Goal: Task Accomplishment & Management: Manage account settings

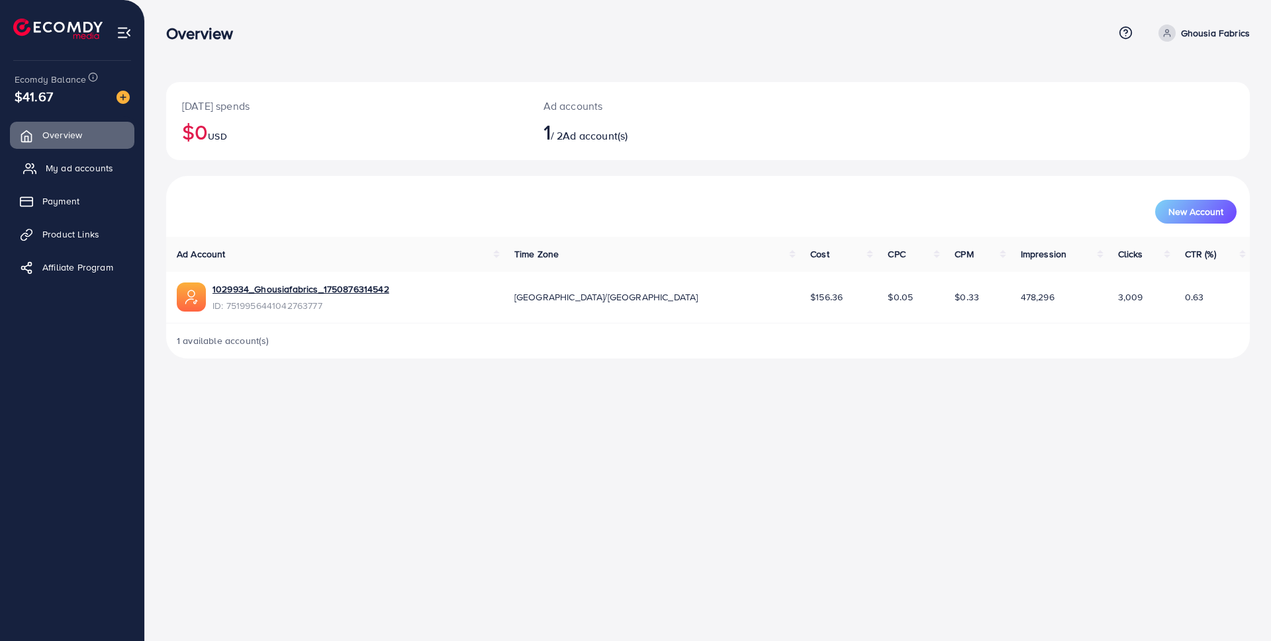
click at [103, 158] on link "My ad accounts" at bounding box center [72, 168] width 124 height 26
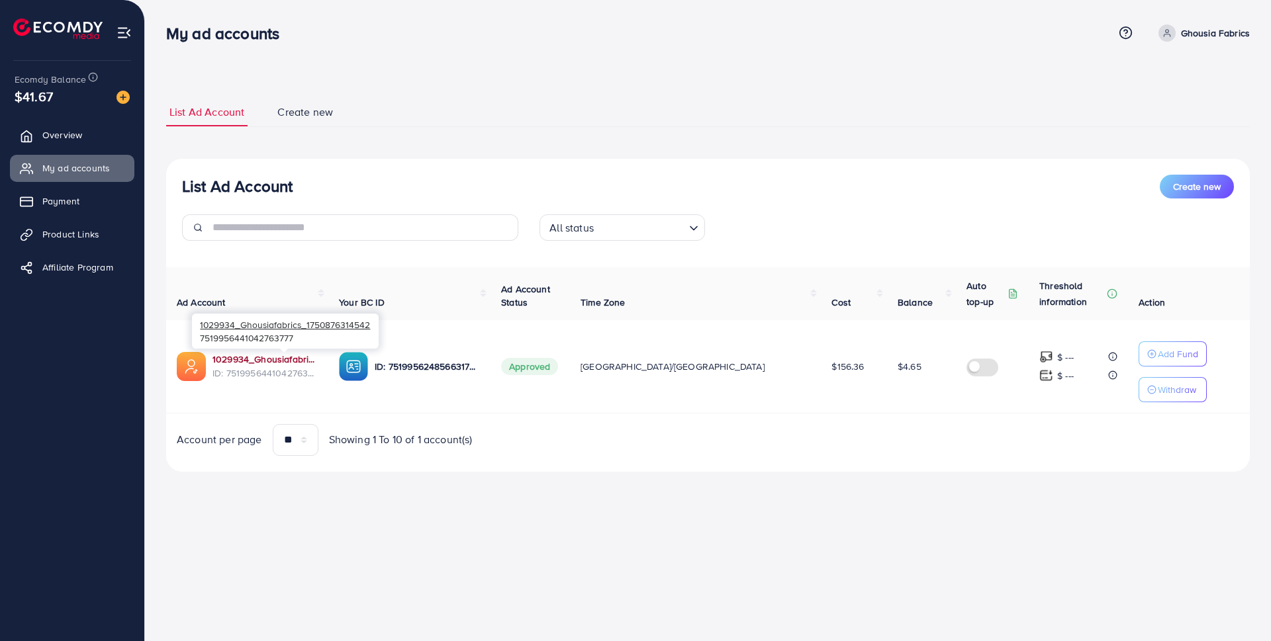
click at [311, 360] on link "1029934_Ghousiafabrics_1750876314542" at bounding box center [264, 359] width 105 height 13
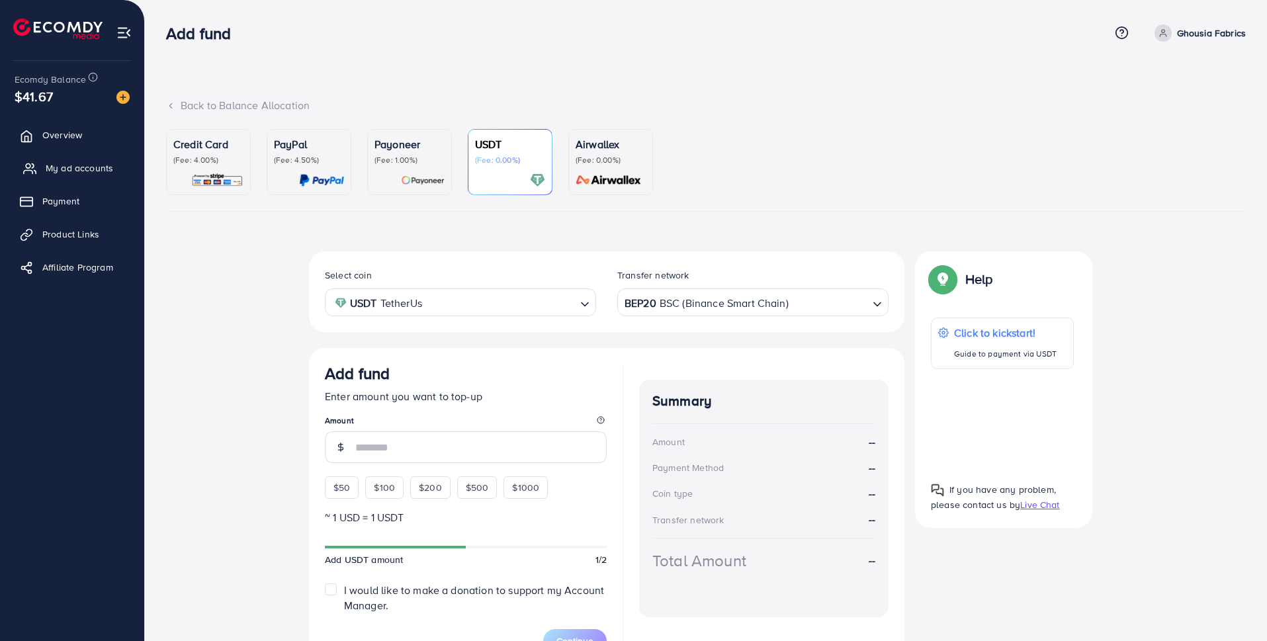
click at [56, 175] on span "My ad accounts" at bounding box center [80, 167] width 68 height 13
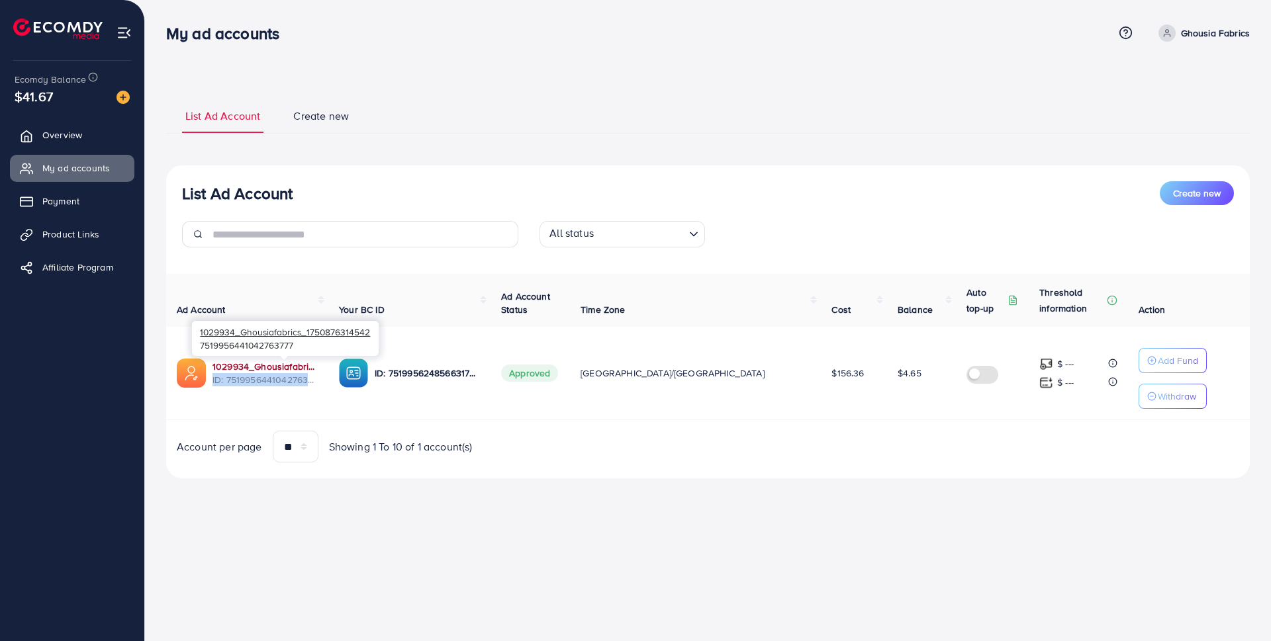
drag, startPoint x: 319, startPoint y: 377, endPoint x: 308, endPoint y: 361, distance: 19.5
click at [308, 361] on div "1029934_Ghousiafabrics_1750876314542 ID: 7519956441042763777" at bounding box center [264, 373] width 105 height 27
click at [308, 361] on link "1029934_Ghousiafabrics_1750876314542" at bounding box center [264, 366] width 105 height 13
click at [328, 416] on td "1029934_Ghousiafabrics_1750876314542 ID: 7519956441042763777" at bounding box center [247, 373] width 162 height 93
click at [311, 120] on span "Create new" at bounding box center [321, 116] width 56 height 15
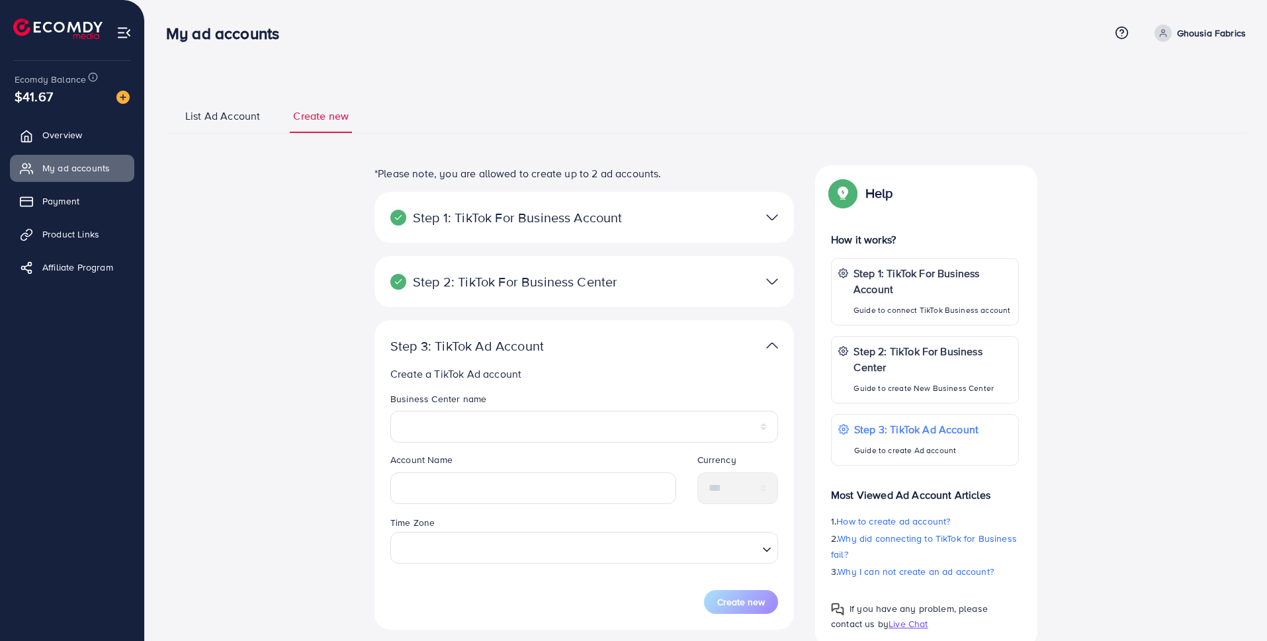
click at [250, 120] on span "List Ad Account" at bounding box center [222, 116] width 75 height 15
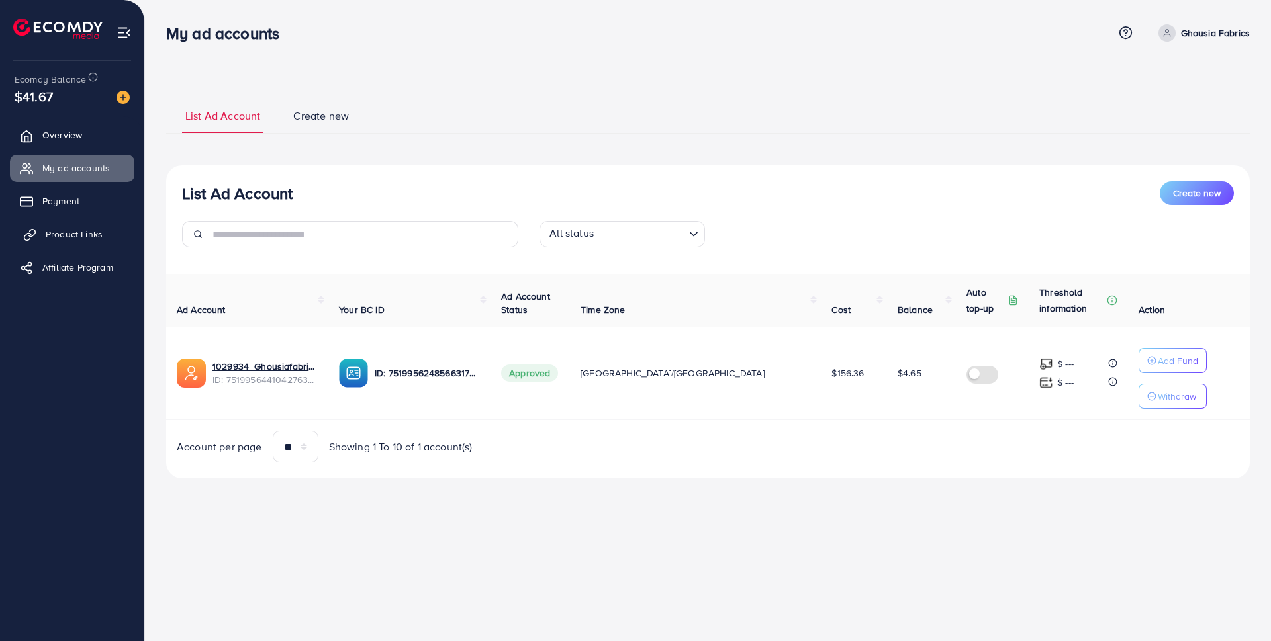
click at [104, 235] on link "Product Links" at bounding box center [72, 234] width 124 height 26
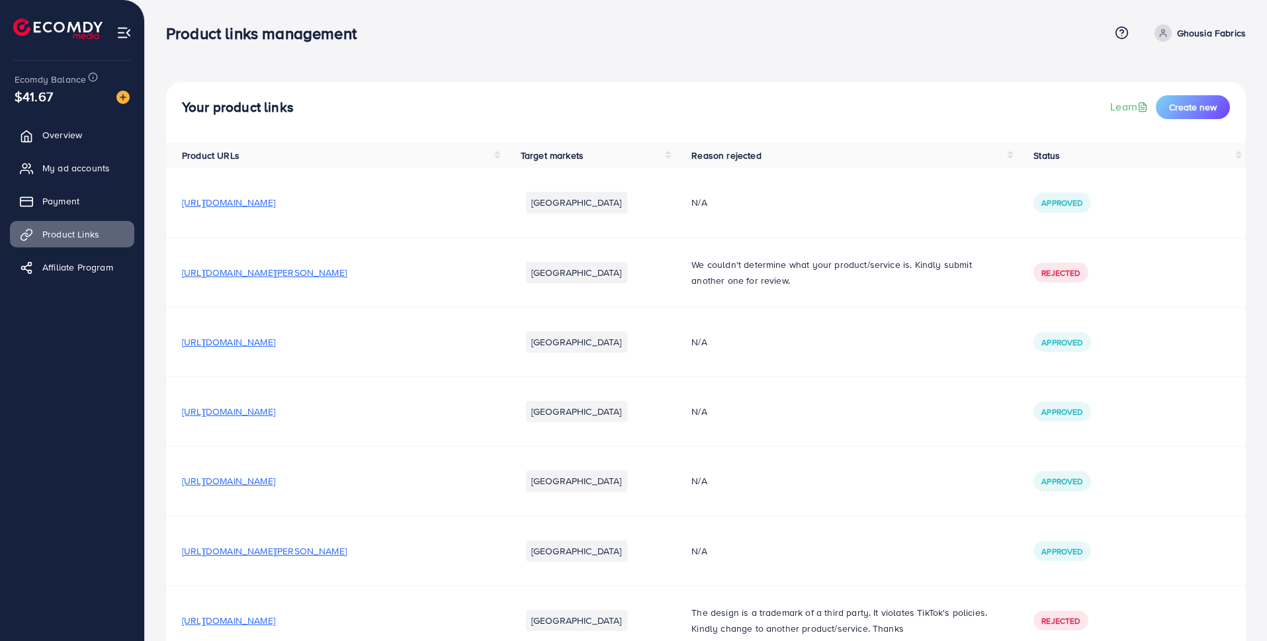
click at [275, 203] on span "[URL][DOMAIN_NAME]" at bounding box center [228, 202] width 93 height 13
click at [275, 347] on span "[URL][DOMAIN_NAME]" at bounding box center [228, 342] width 93 height 13
click at [275, 409] on span "[URL][DOMAIN_NAME]" at bounding box center [228, 411] width 93 height 13
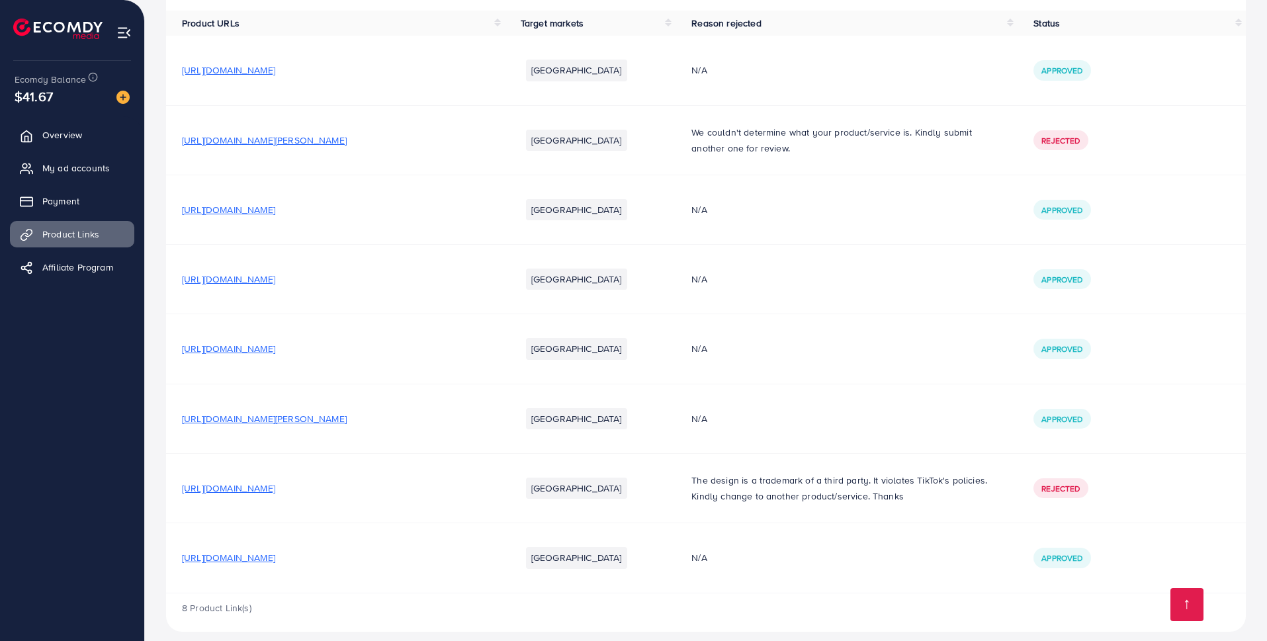
scroll to position [144, 0]
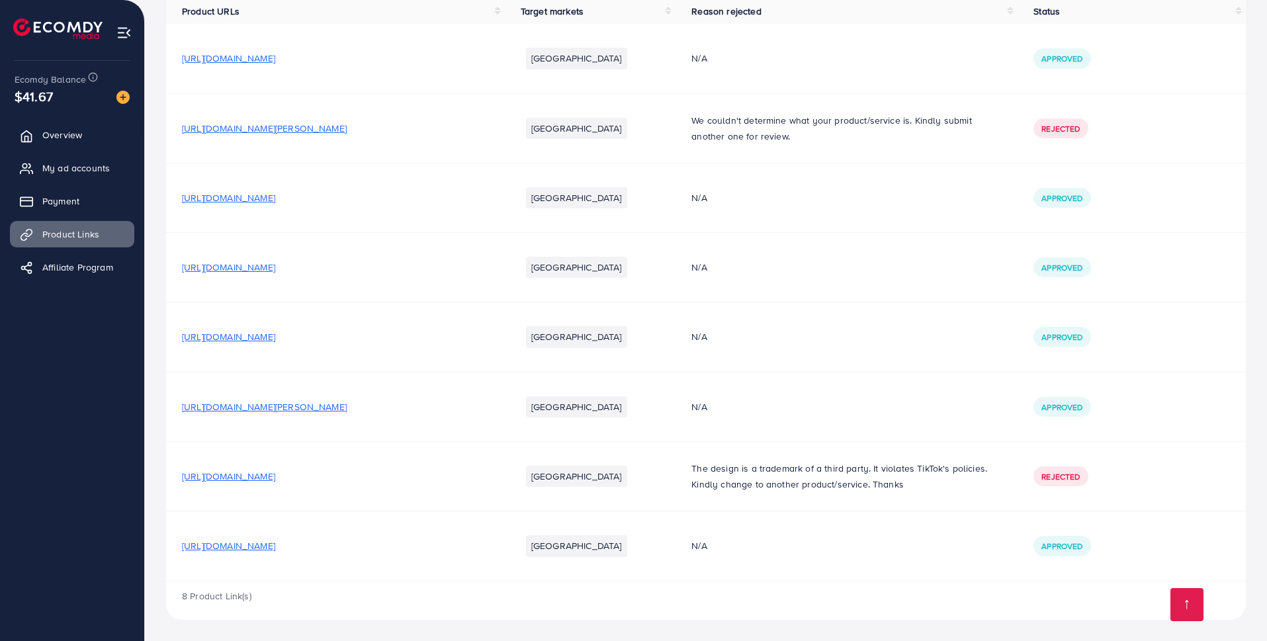
click at [347, 408] on span "[URL][DOMAIN_NAME][PERSON_NAME]" at bounding box center [264, 406] width 165 height 13
click at [275, 547] on span "[URL][DOMAIN_NAME]" at bounding box center [228, 545] width 93 height 13
click at [105, 181] on link "My ad accounts" at bounding box center [72, 168] width 124 height 26
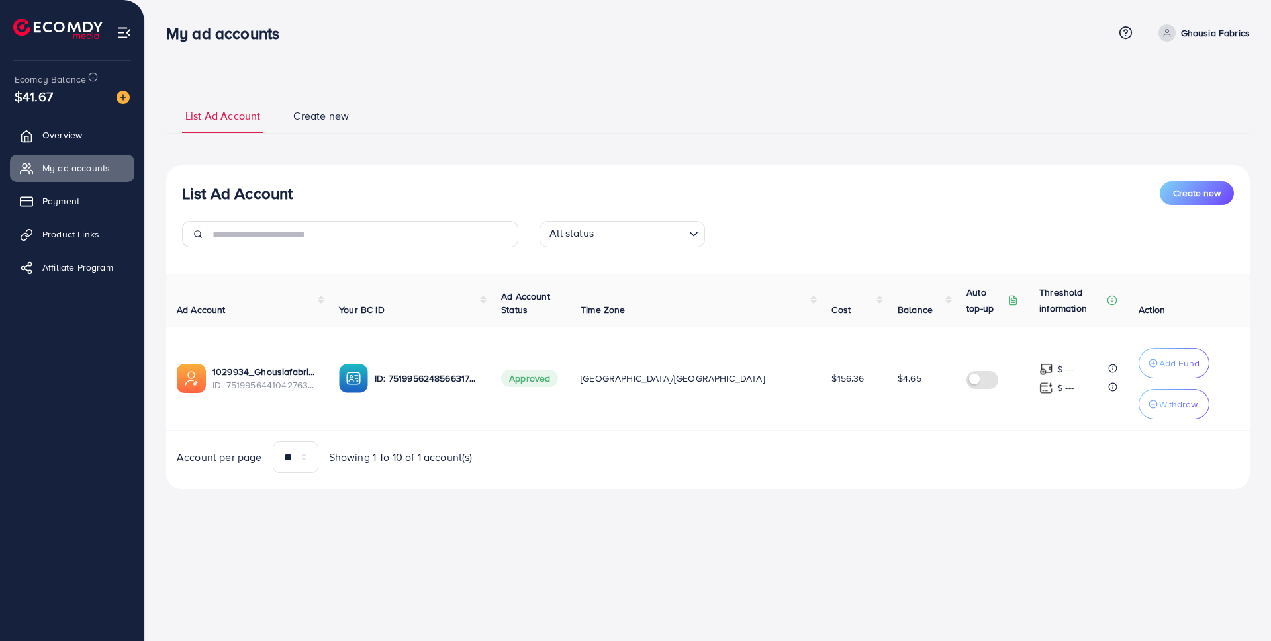
click at [572, 433] on div "Ad Account Your BC ID Ad Account Status Time Zone Cost Balance Auto top-up Thre…" at bounding box center [707, 373] width 1083 height 199
click at [318, 369] on link "1029934_Ghousiafabrics_1750876314542" at bounding box center [264, 371] width 105 height 13
